Goal: Information Seeking & Learning: Learn about a topic

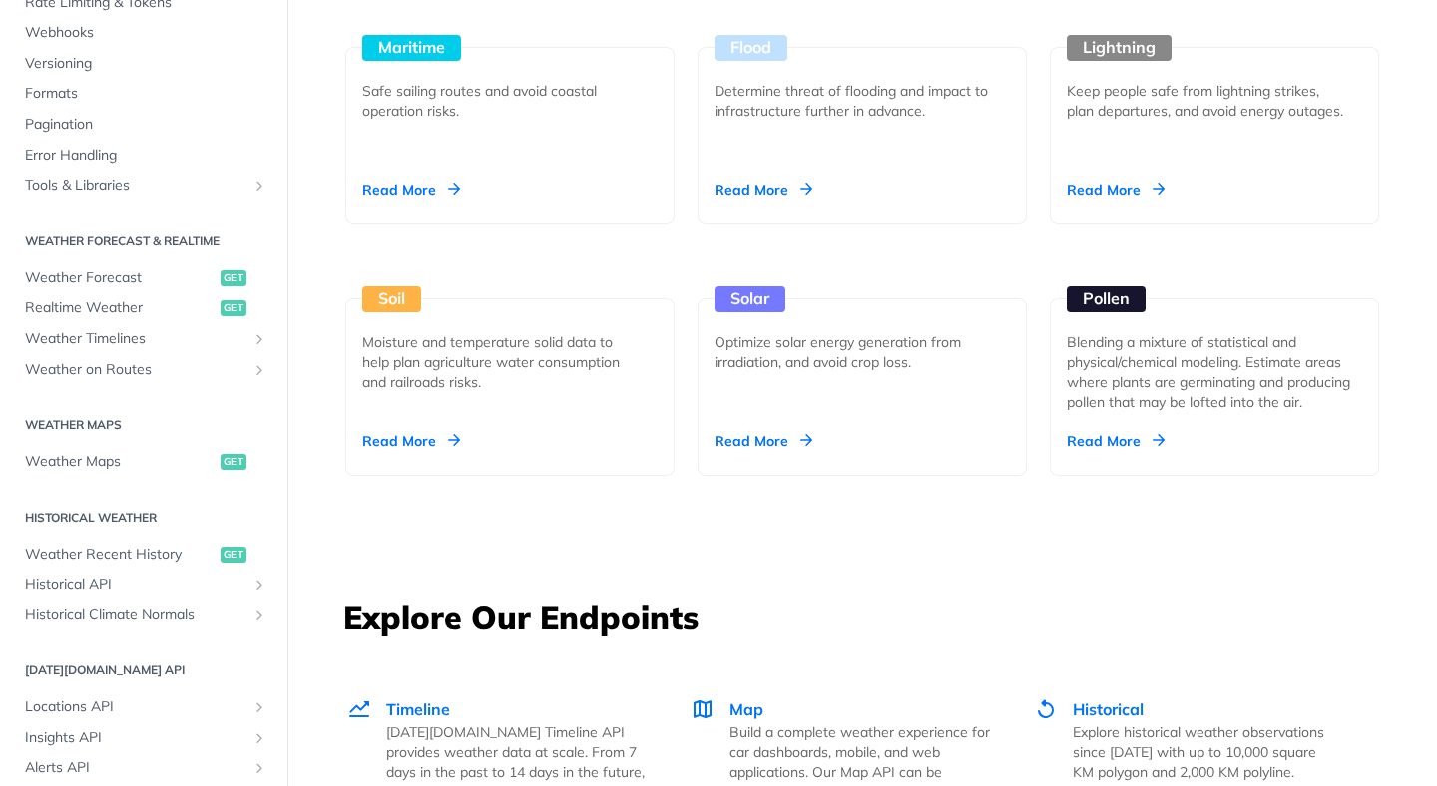
scroll to position [2184, 0]
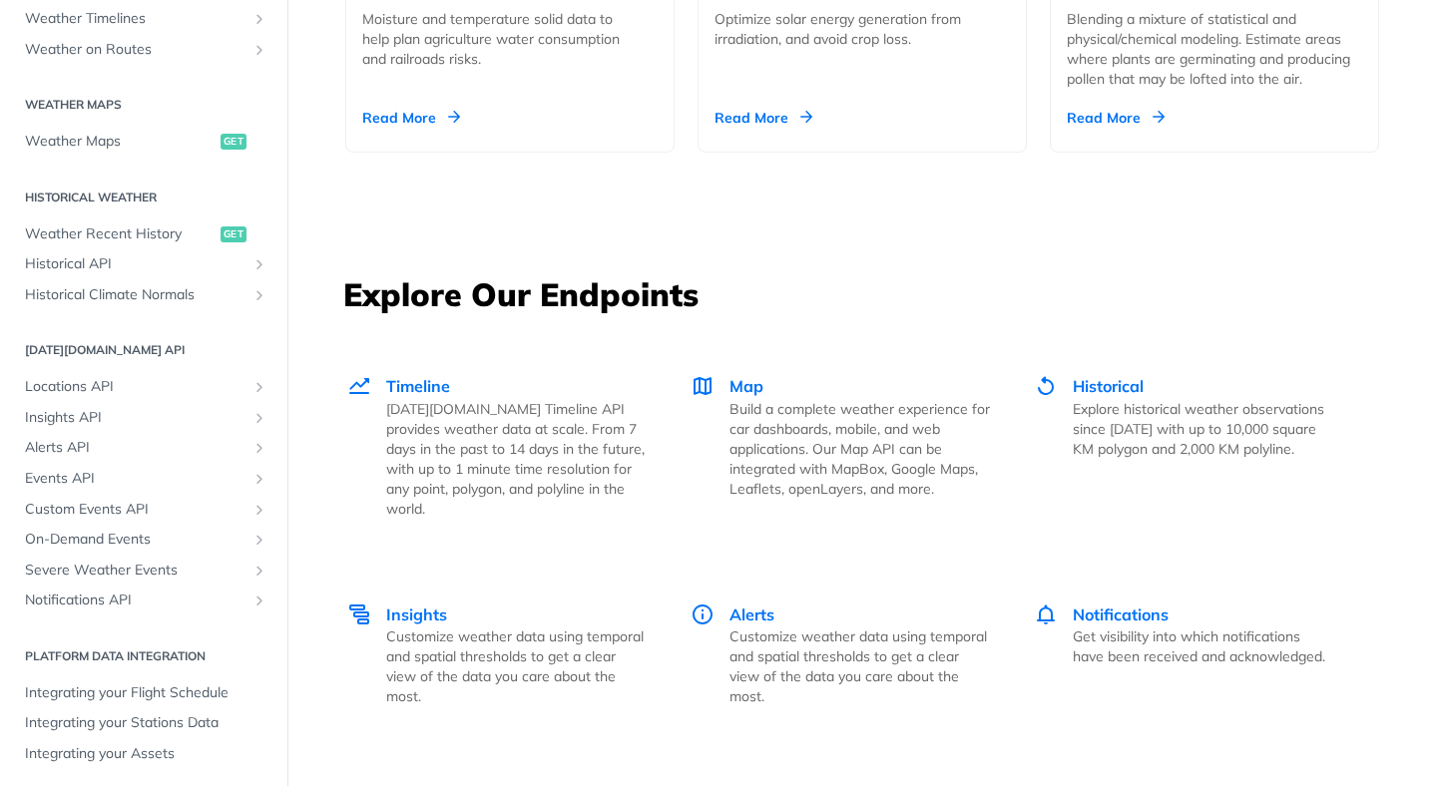
scroll to position [539, 0]
click at [107, 385] on span "Locations API" at bounding box center [136, 383] width 222 height 20
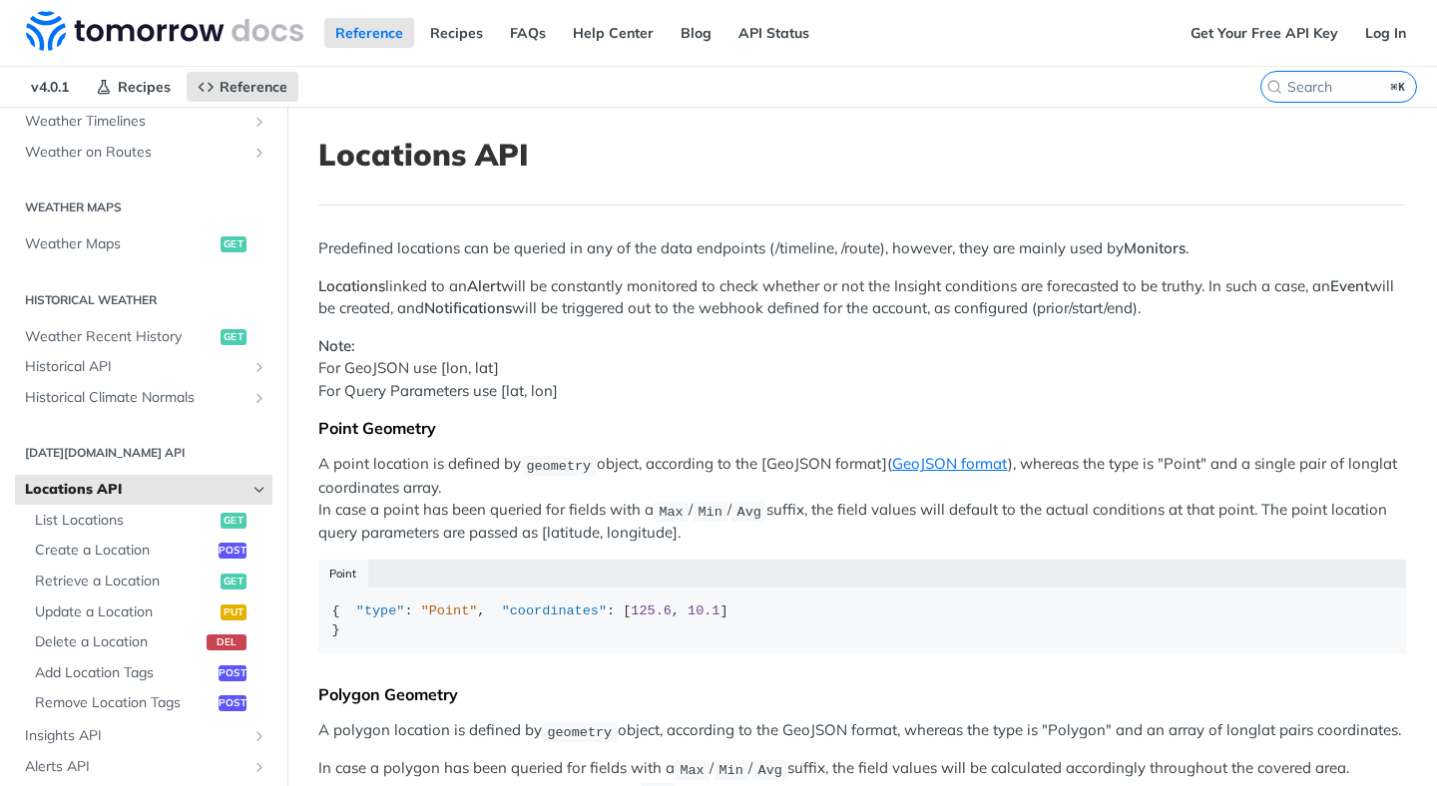
scroll to position [4, 0]
